Goal: Task Accomplishment & Management: Manage account settings

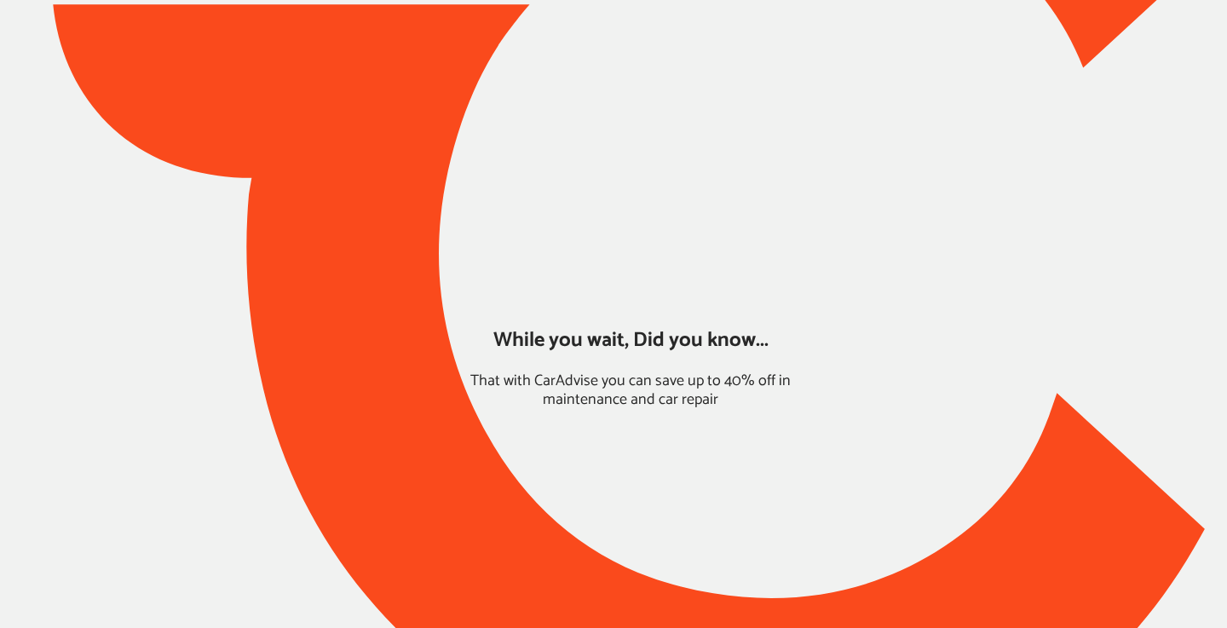
type input "*****"
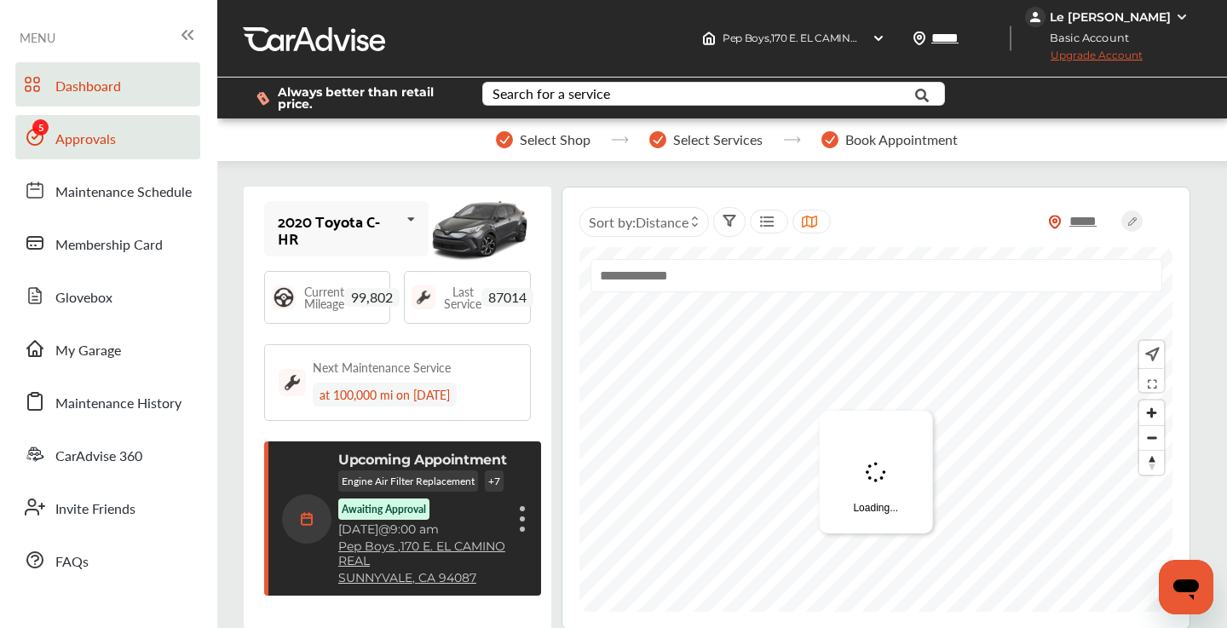
click at [105, 142] on span "Approvals" at bounding box center [85, 140] width 60 height 22
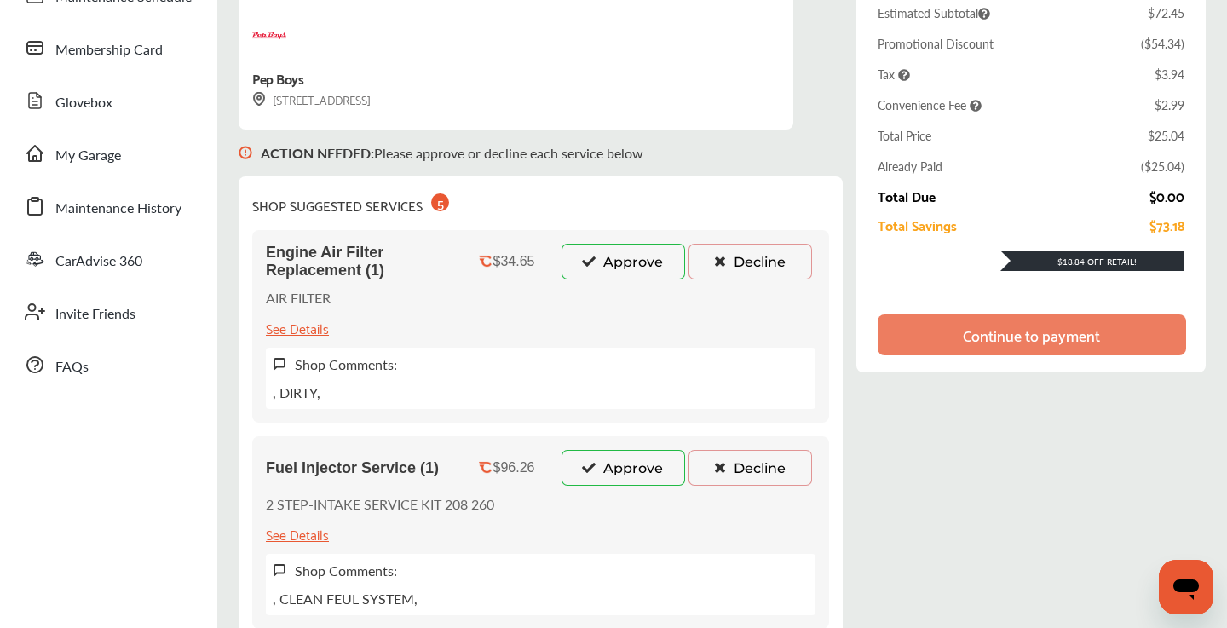
scroll to position [220, 0]
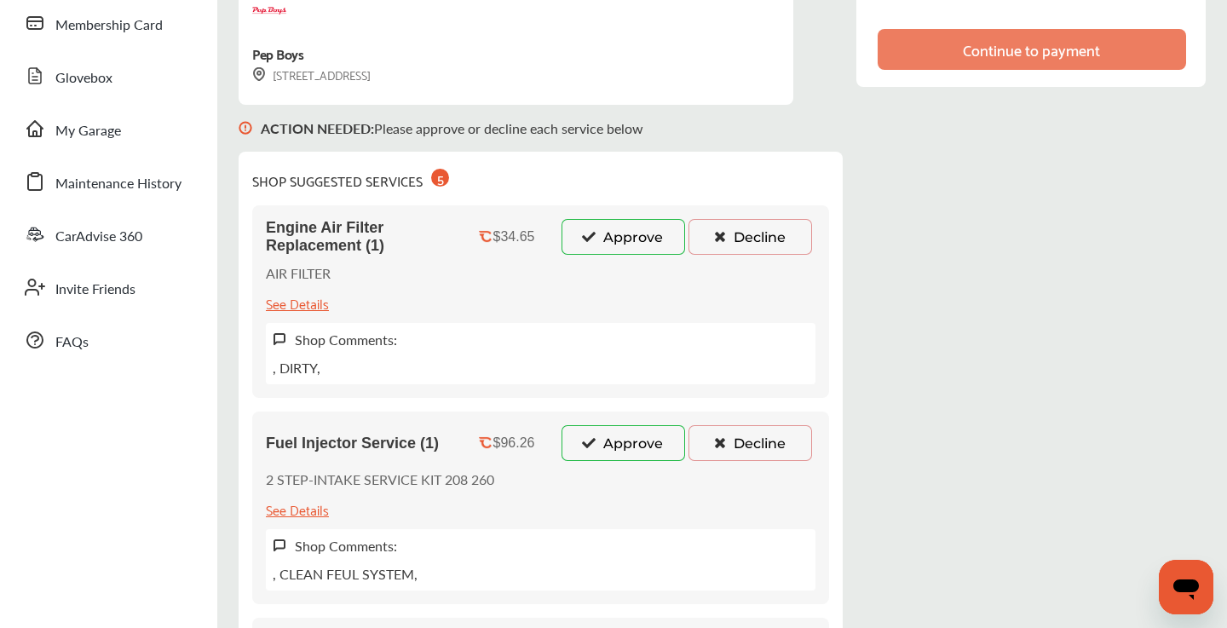
click at [739, 237] on button "Decline" at bounding box center [750, 237] width 124 height 36
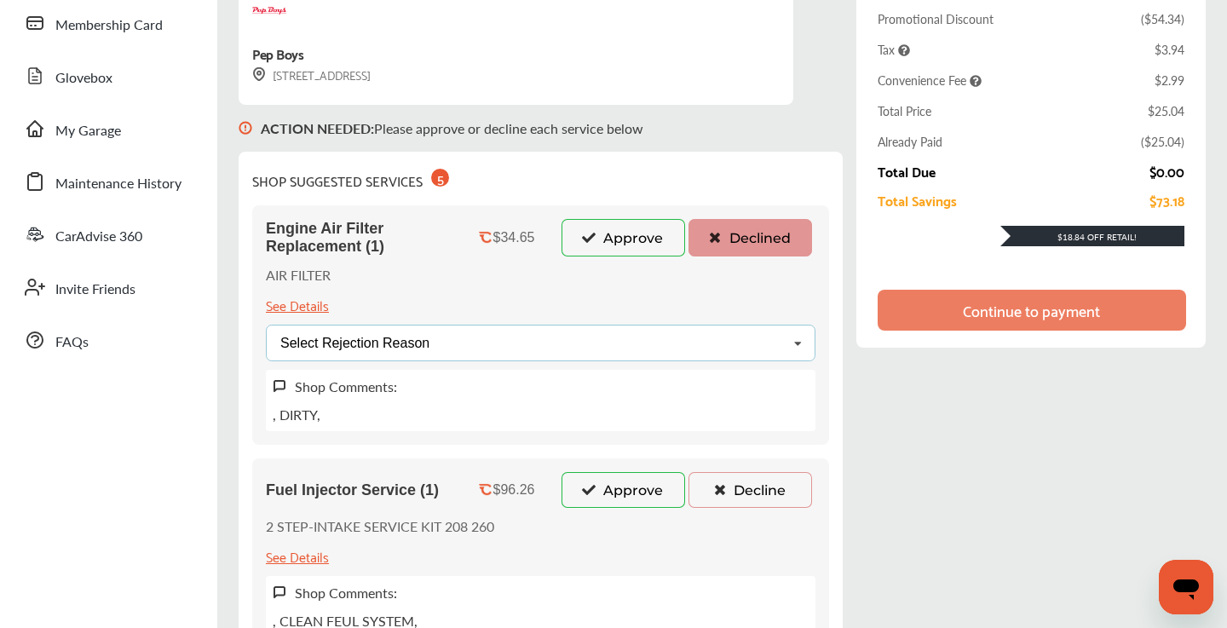
click at [617, 346] on div "Select Rejection Reason Price Not Required More Info Needed Other" at bounding box center [541, 343] width 550 height 37
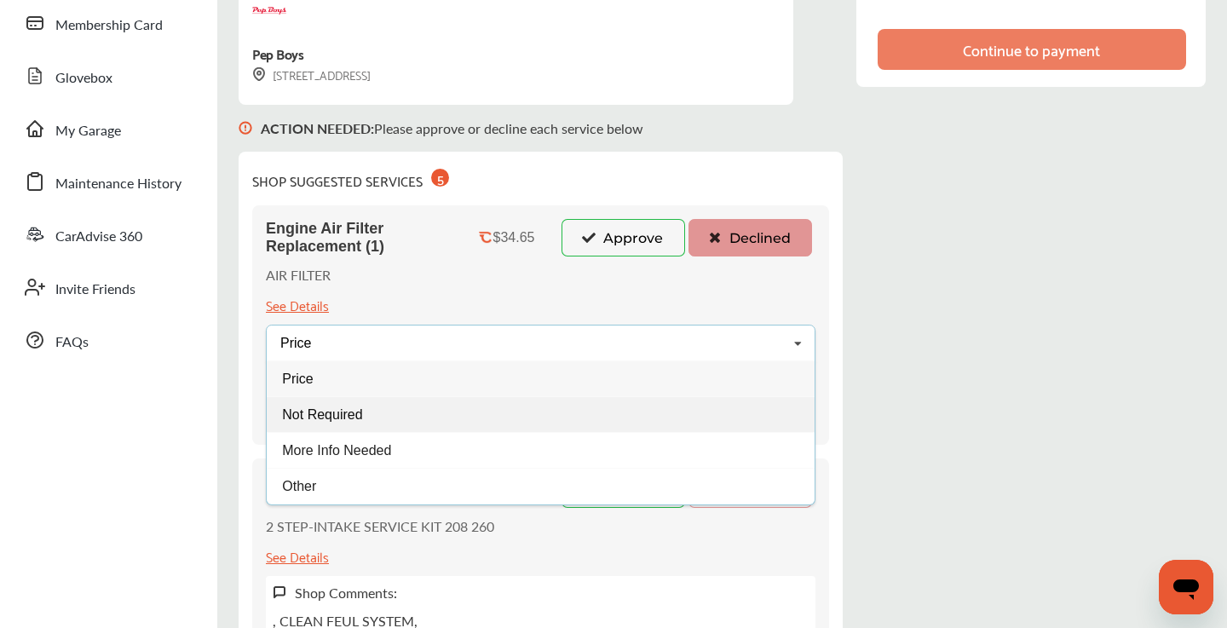
click at [420, 419] on div "Not Required" at bounding box center [541, 414] width 548 height 36
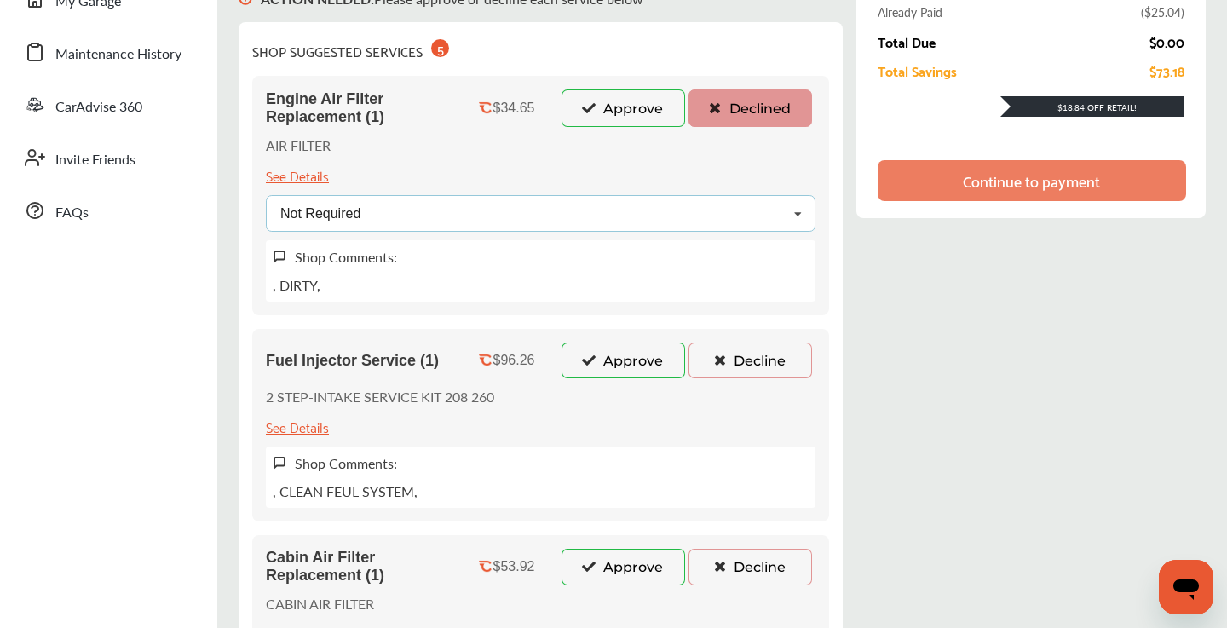
scroll to position [414, 0]
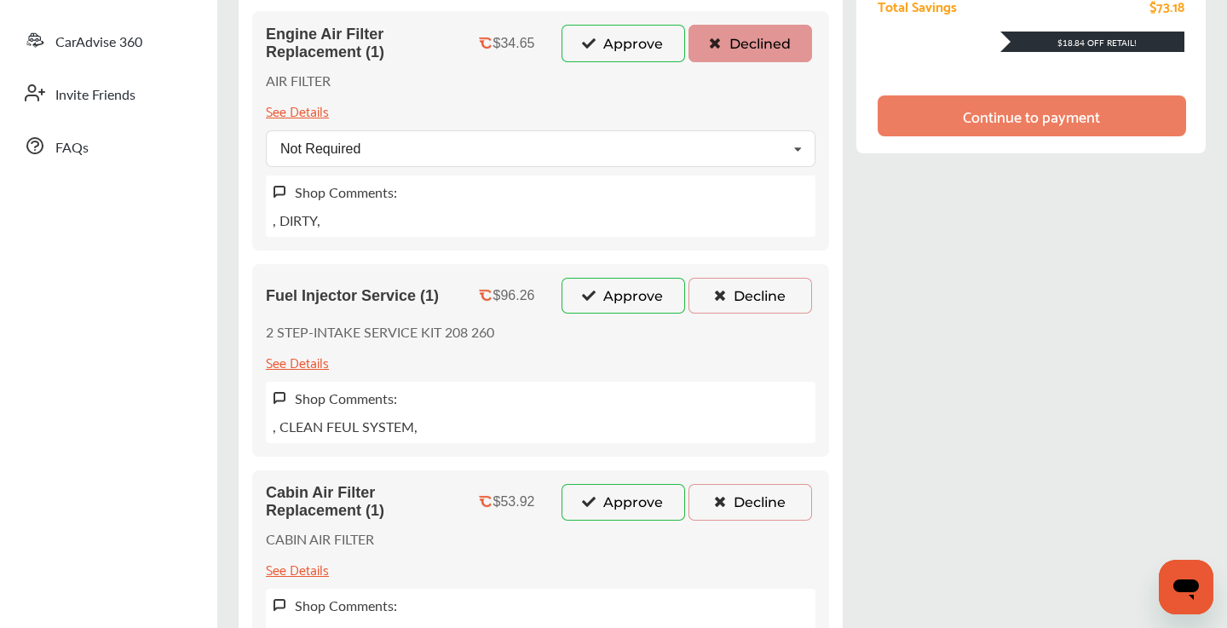
click at [750, 300] on button "Decline" at bounding box center [750, 296] width 124 height 36
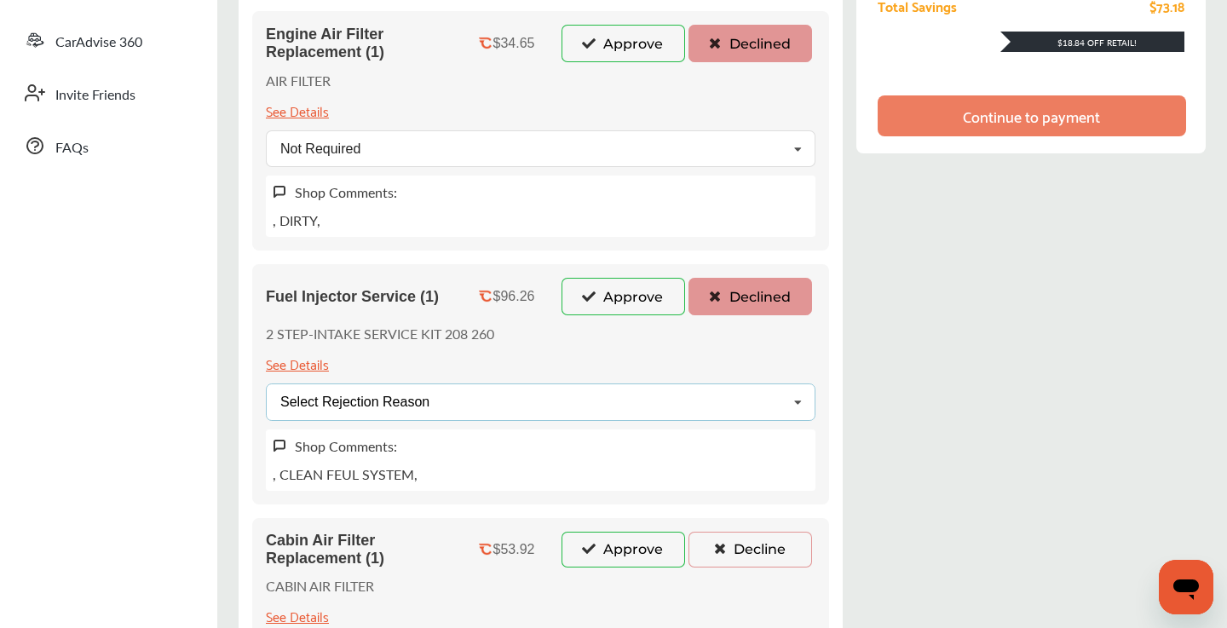
click at [531, 414] on div "Select Rejection Reason Price Not Required More Info Needed Other" at bounding box center [541, 401] width 550 height 37
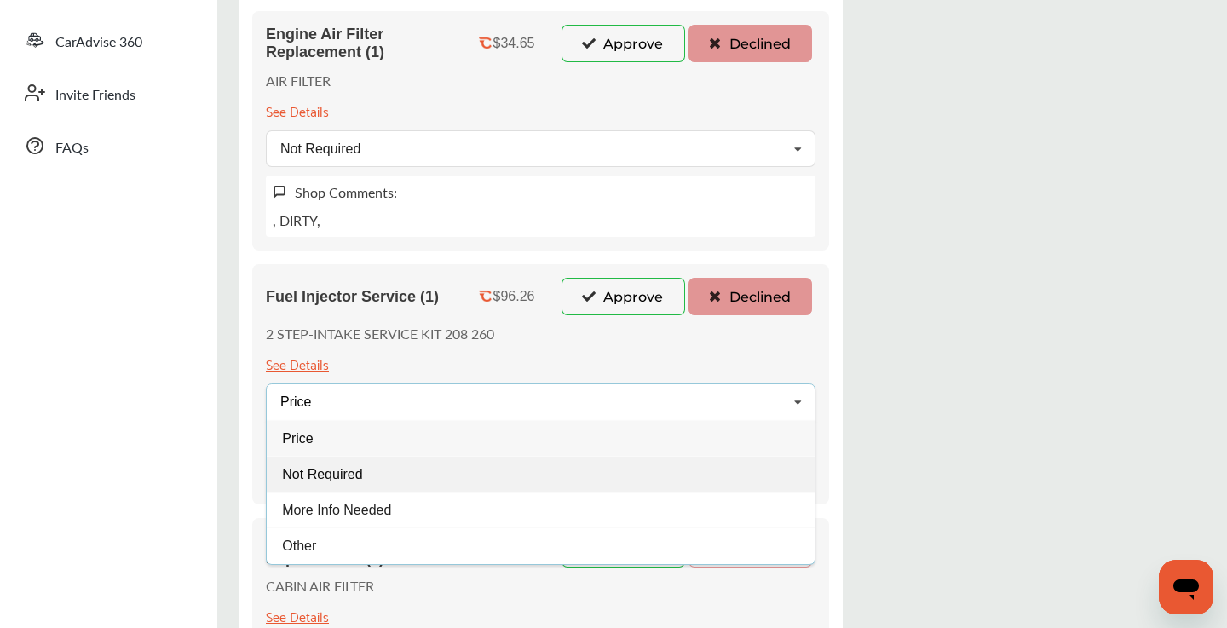
click at [360, 470] on span "Not Required" at bounding box center [322, 473] width 80 height 14
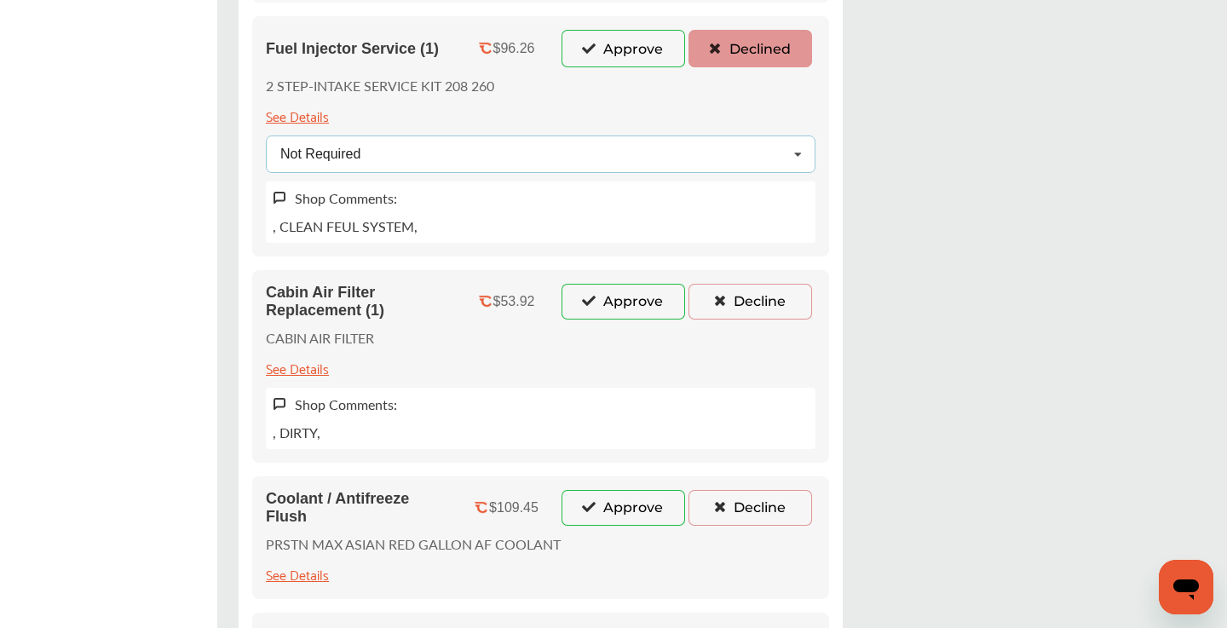
scroll to position [676, 0]
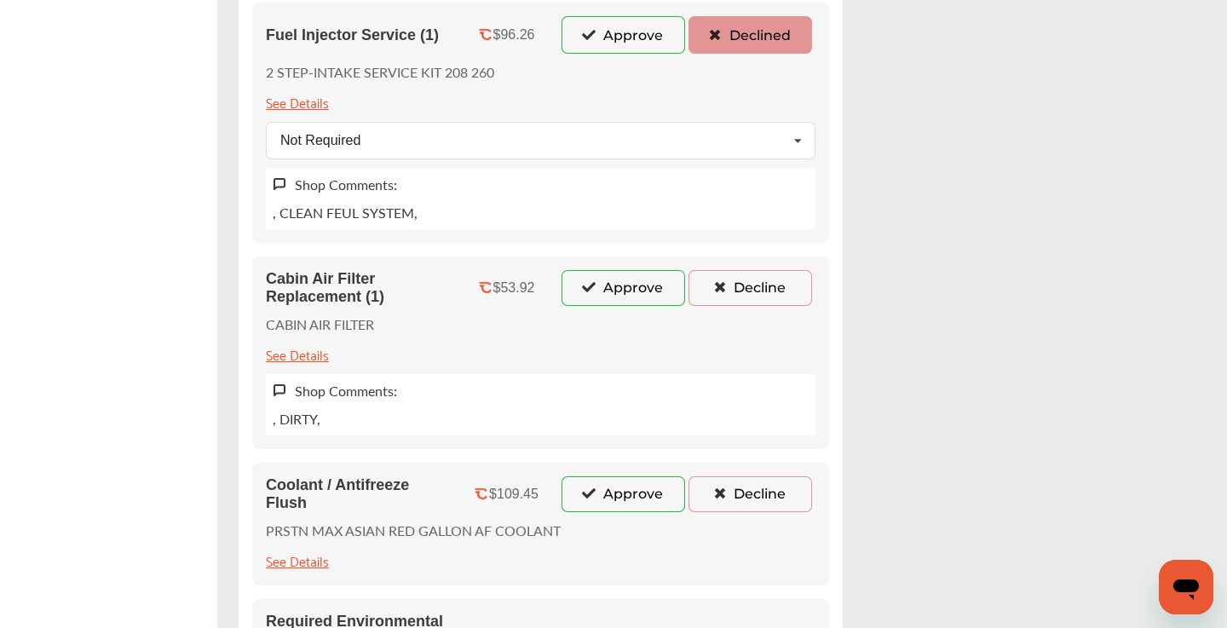
click at [733, 291] on button "Decline" at bounding box center [750, 288] width 124 height 36
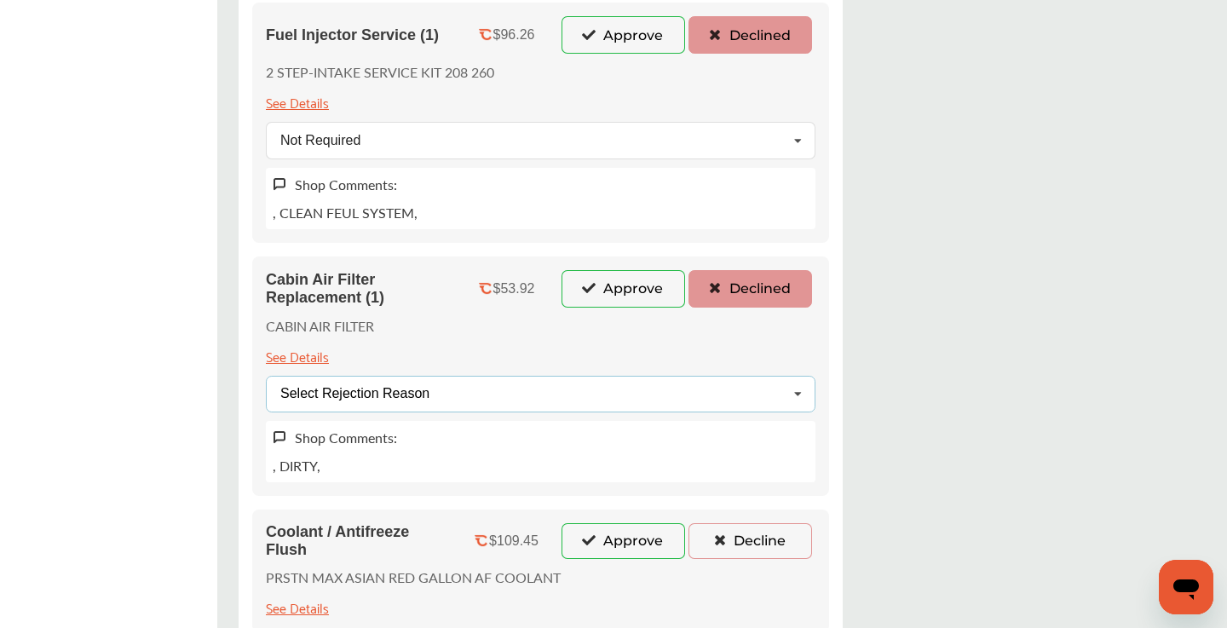
click at [539, 395] on div "Select Rejection Reason Price Not Required More Info Needed Other" at bounding box center [541, 394] width 550 height 37
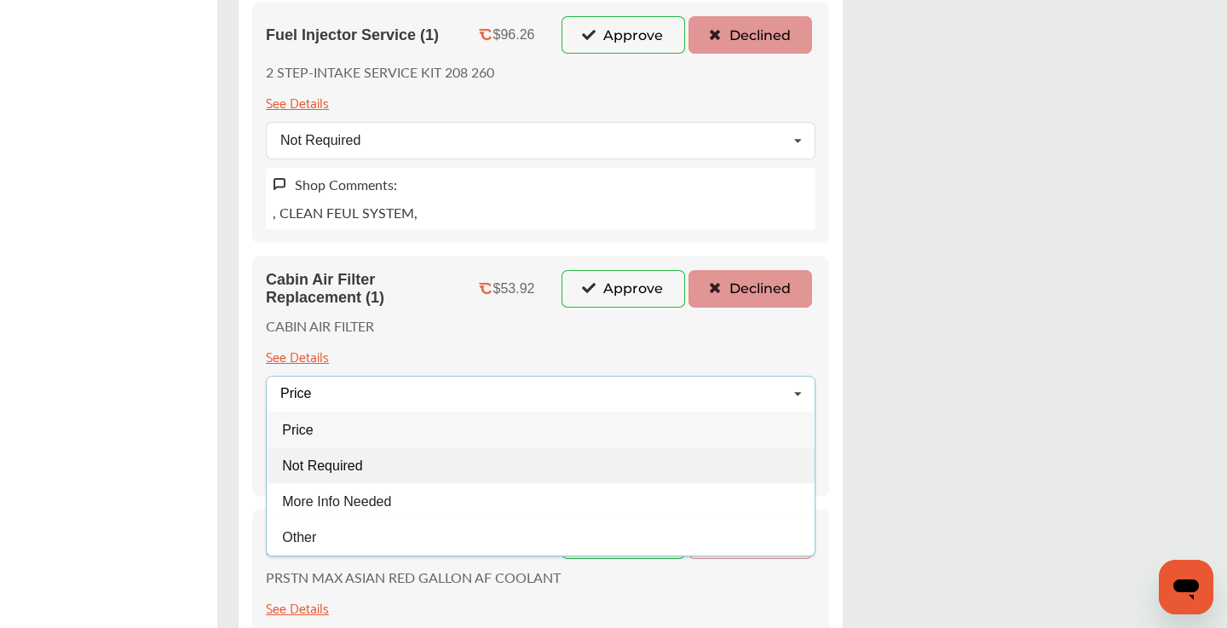
click at [367, 460] on div "Not Required" at bounding box center [541, 465] width 548 height 36
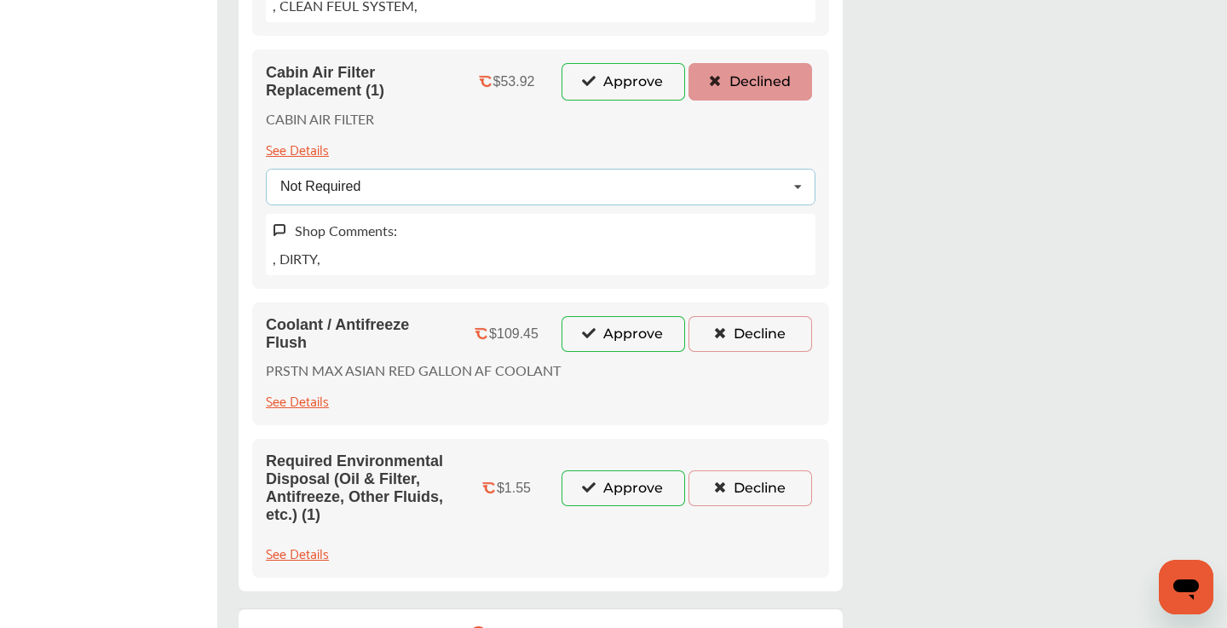
scroll to position [944, 0]
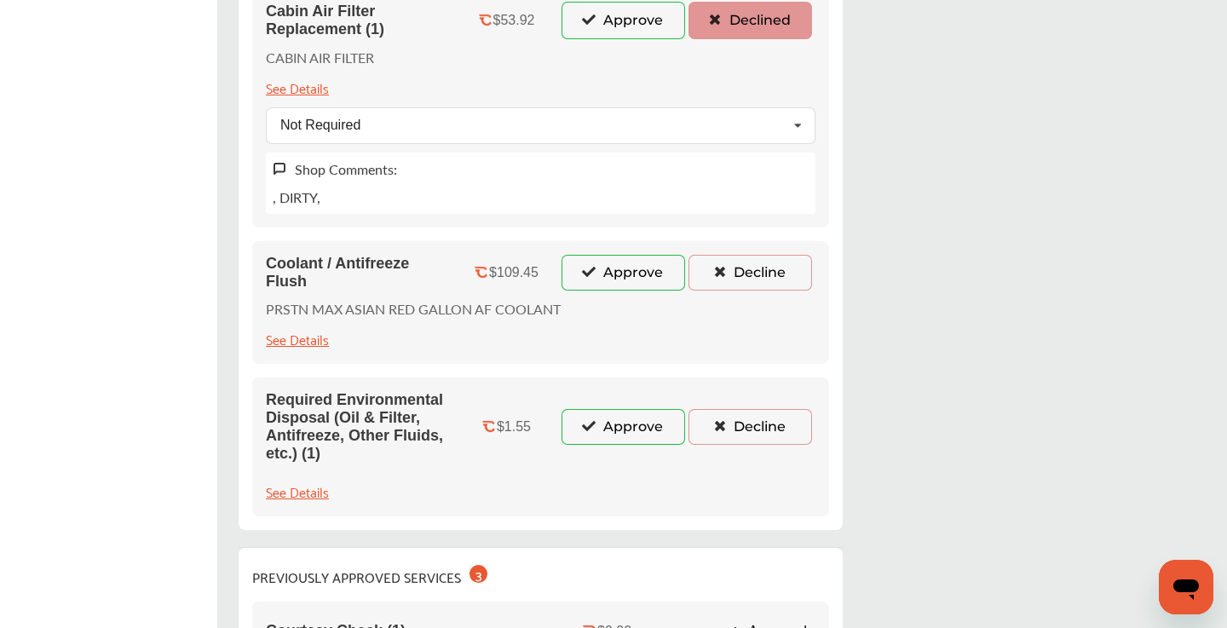
click at [778, 267] on button "Decline" at bounding box center [750, 273] width 124 height 36
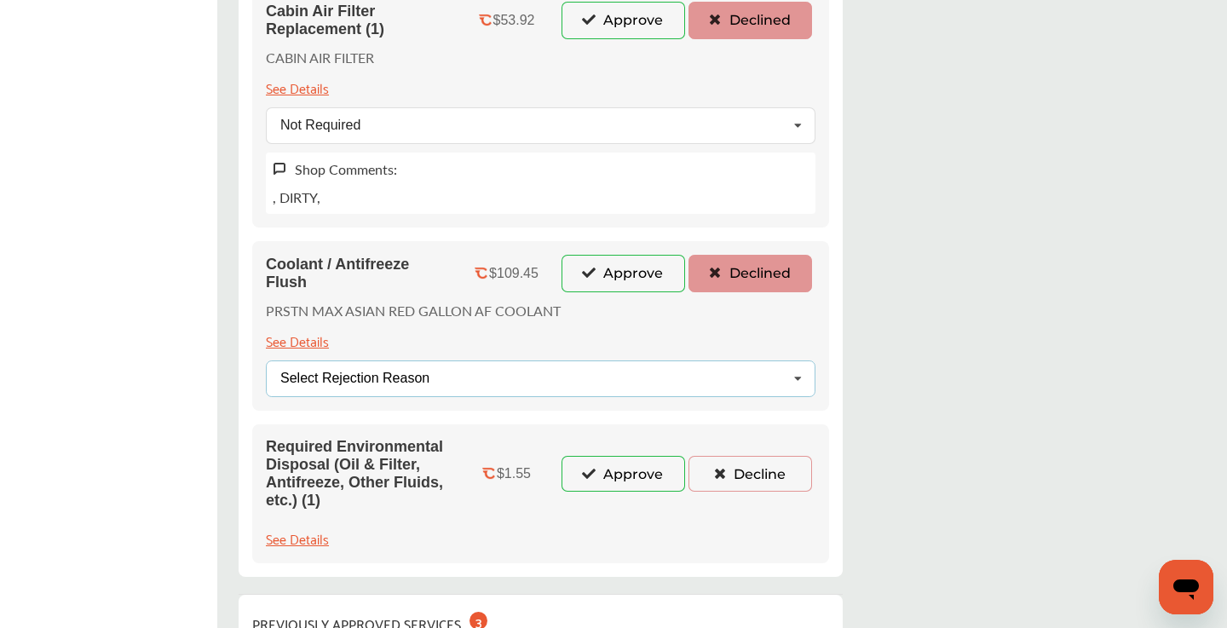
click at [502, 369] on div "Select Rejection Reason Price Not Required More Info Needed Other" at bounding box center [541, 378] width 550 height 37
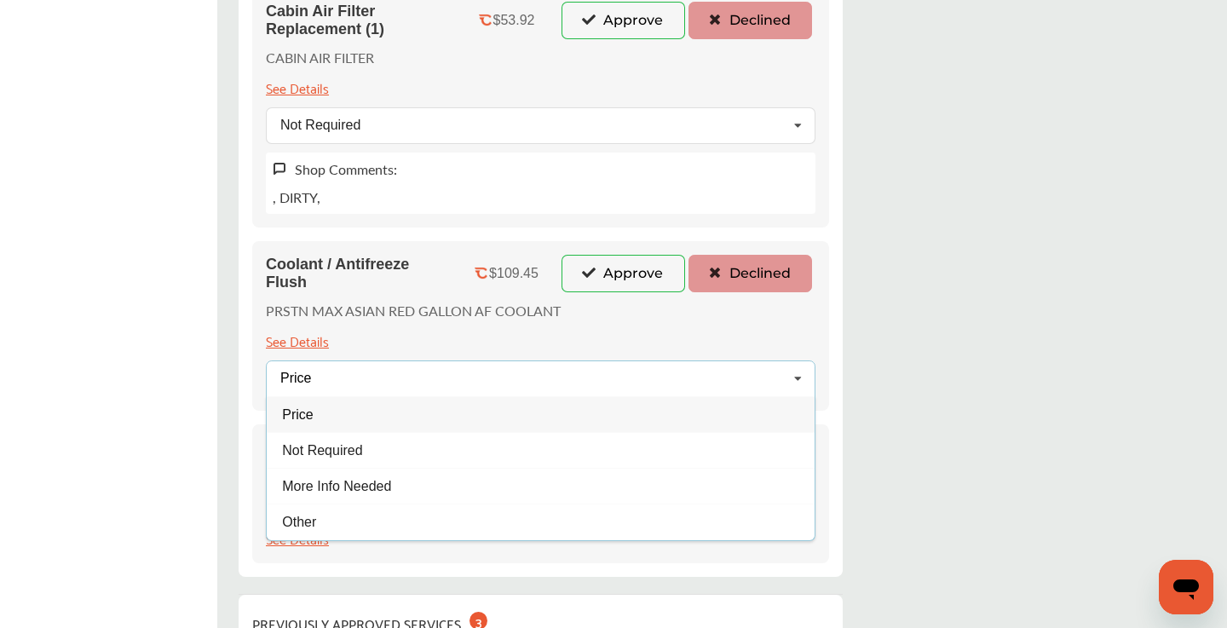
click at [328, 450] on span "Not Required" at bounding box center [322, 450] width 80 height 14
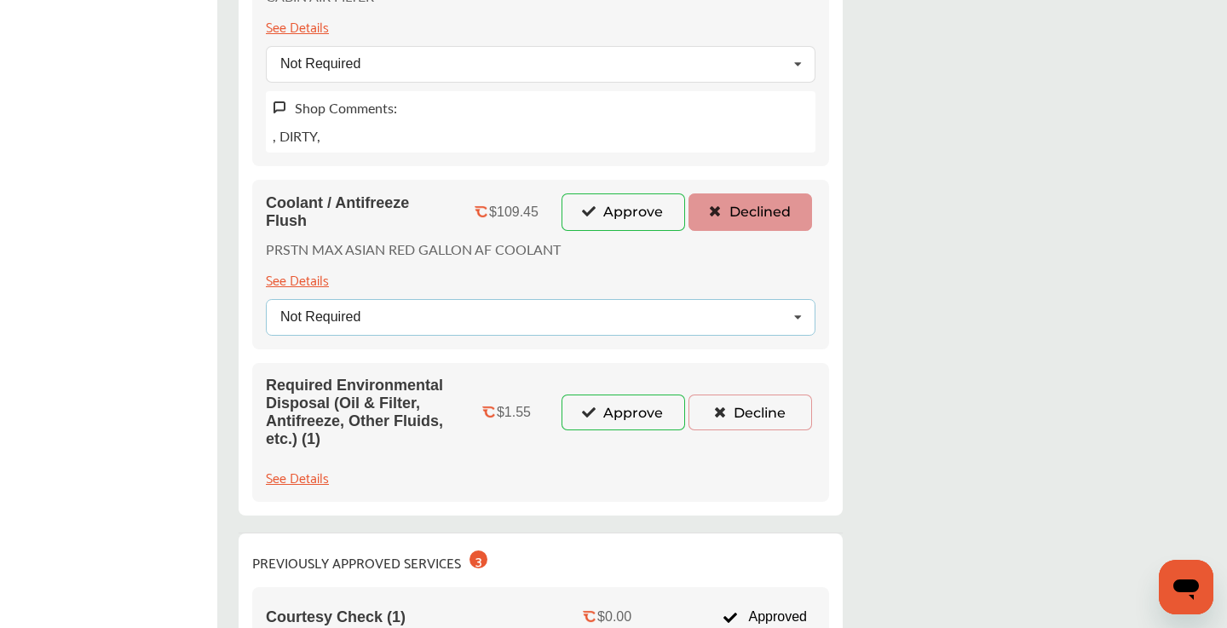
scroll to position [1005, 0]
